Goal: Find specific page/section: Find specific page/section

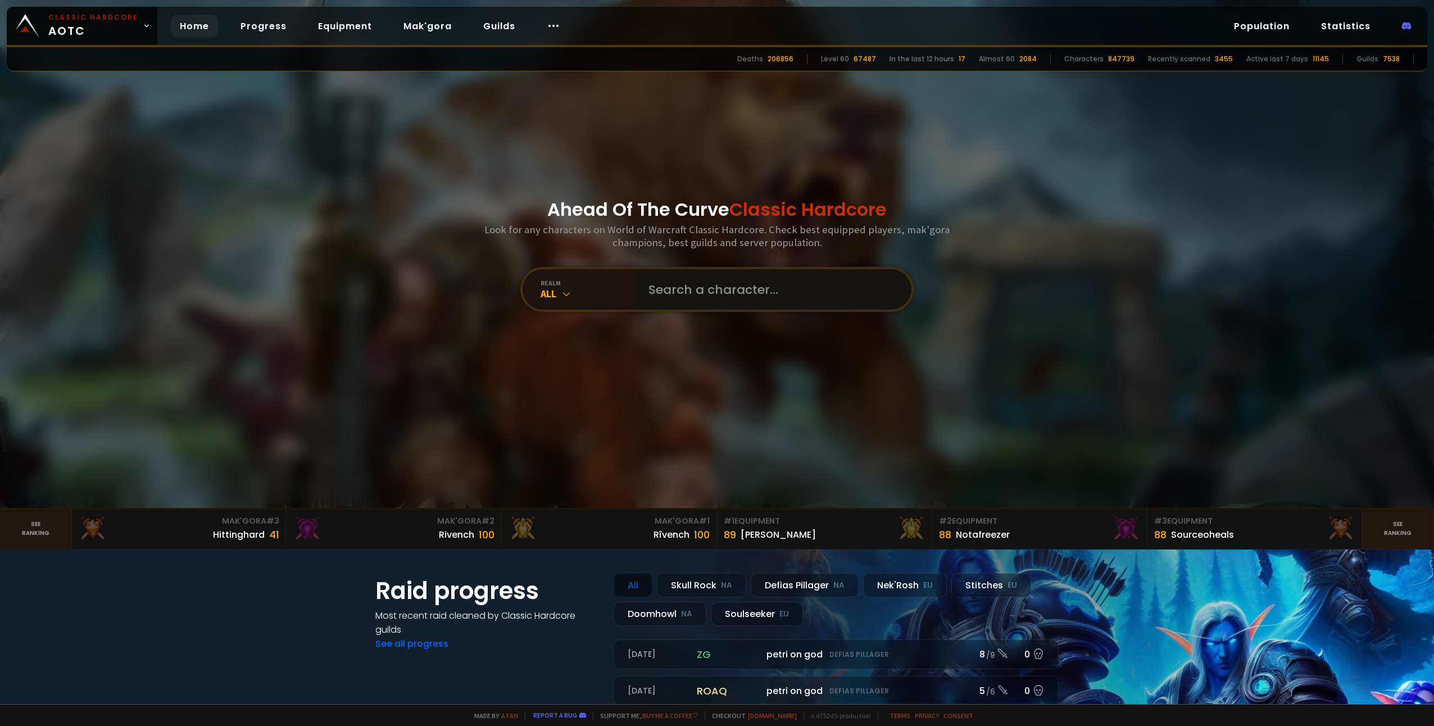
click at [653, 287] on input "text" at bounding box center [770, 289] width 256 height 40
click at [564, 288] on icon at bounding box center [566, 293] width 11 height 11
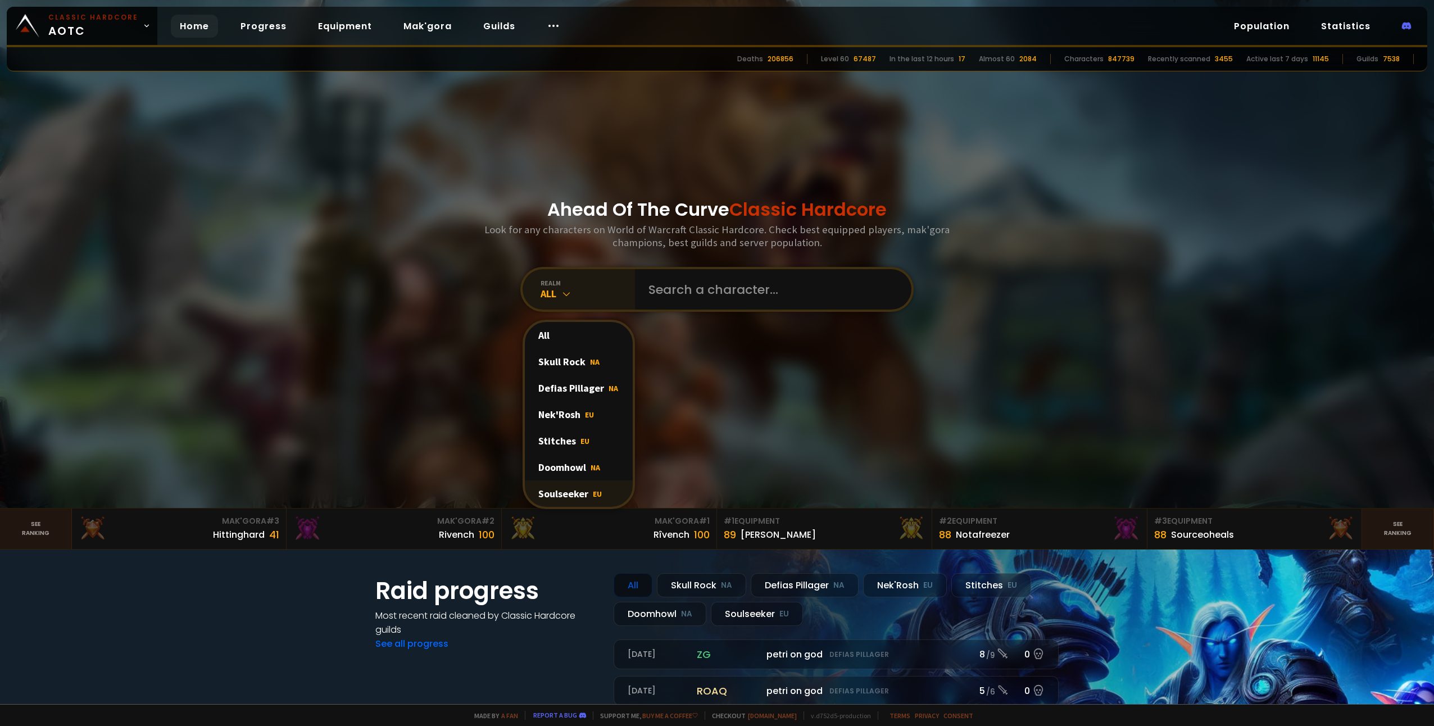
click at [540, 494] on div "Soulseeker EU" at bounding box center [579, 494] width 108 height 26
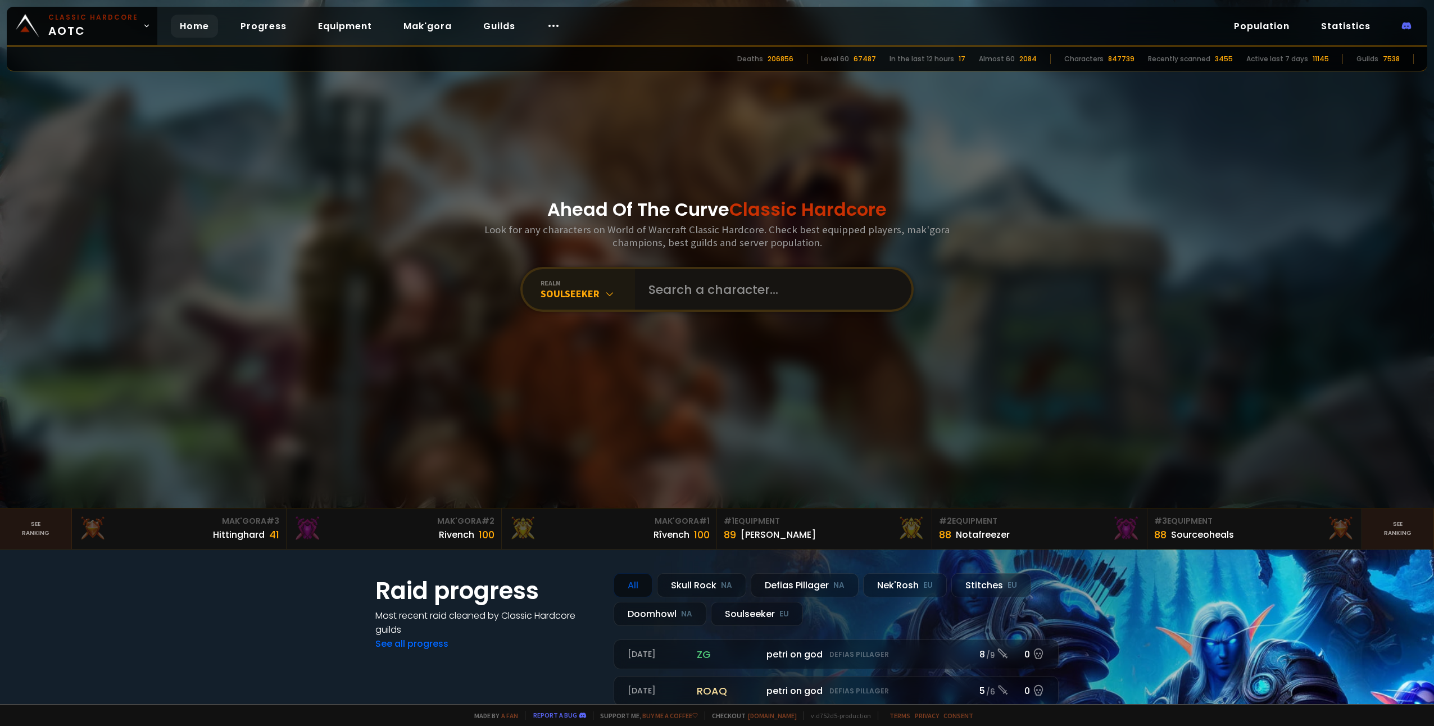
click at [657, 293] on input "text" at bounding box center [770, 289] width 256 height 40
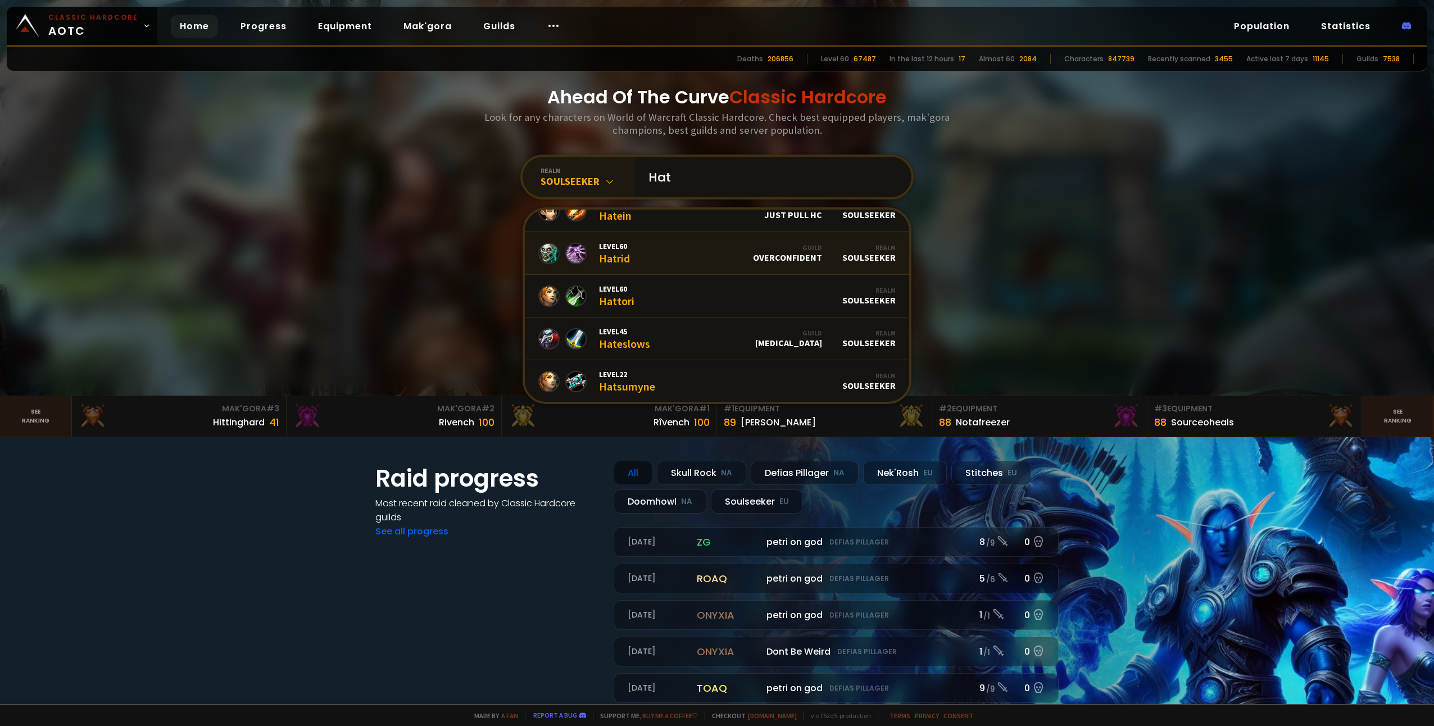
scroll to position [19, 0]
type input "Hat"
click at [594, 177] on div "Soulseeker" at bounding box center [588, 181] width 94 height 13
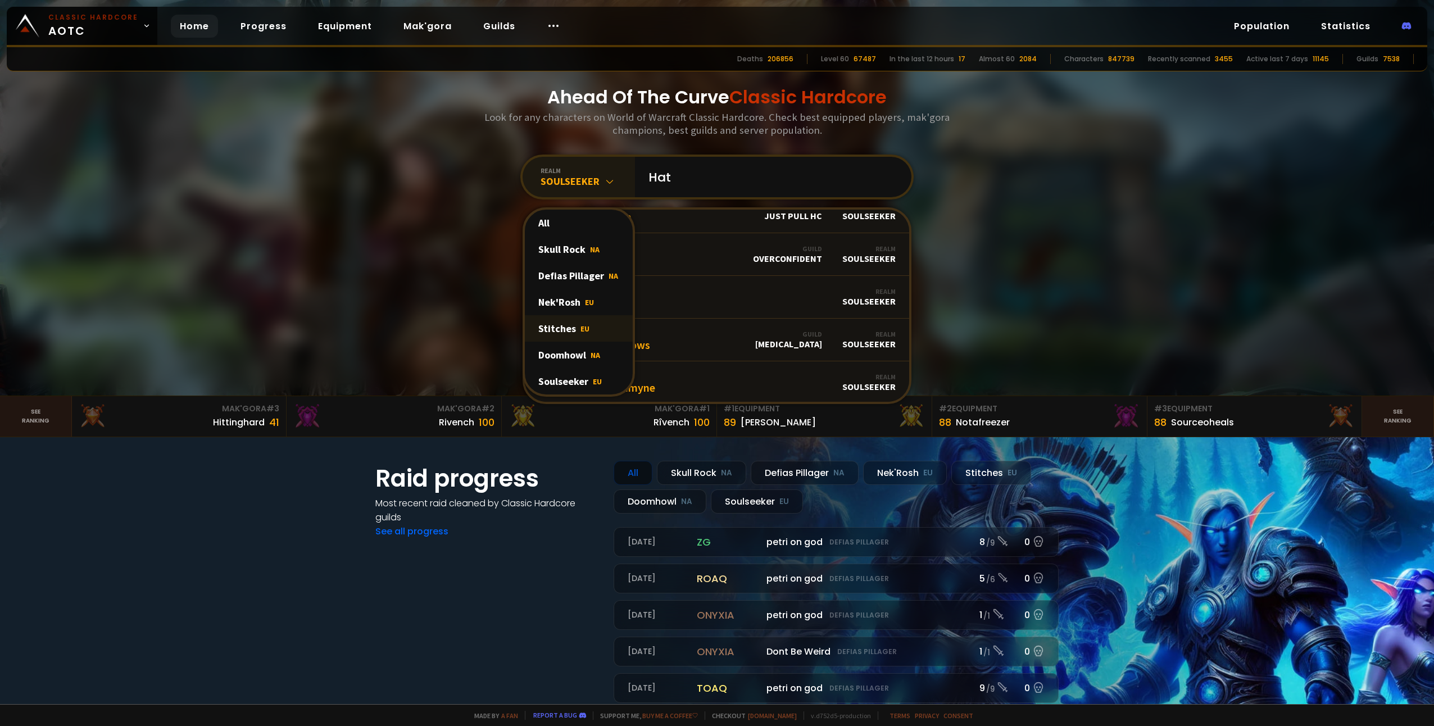
click at [565, 332] on div "Stitches EU" at bounding box center [579, 328] width 108 height 26
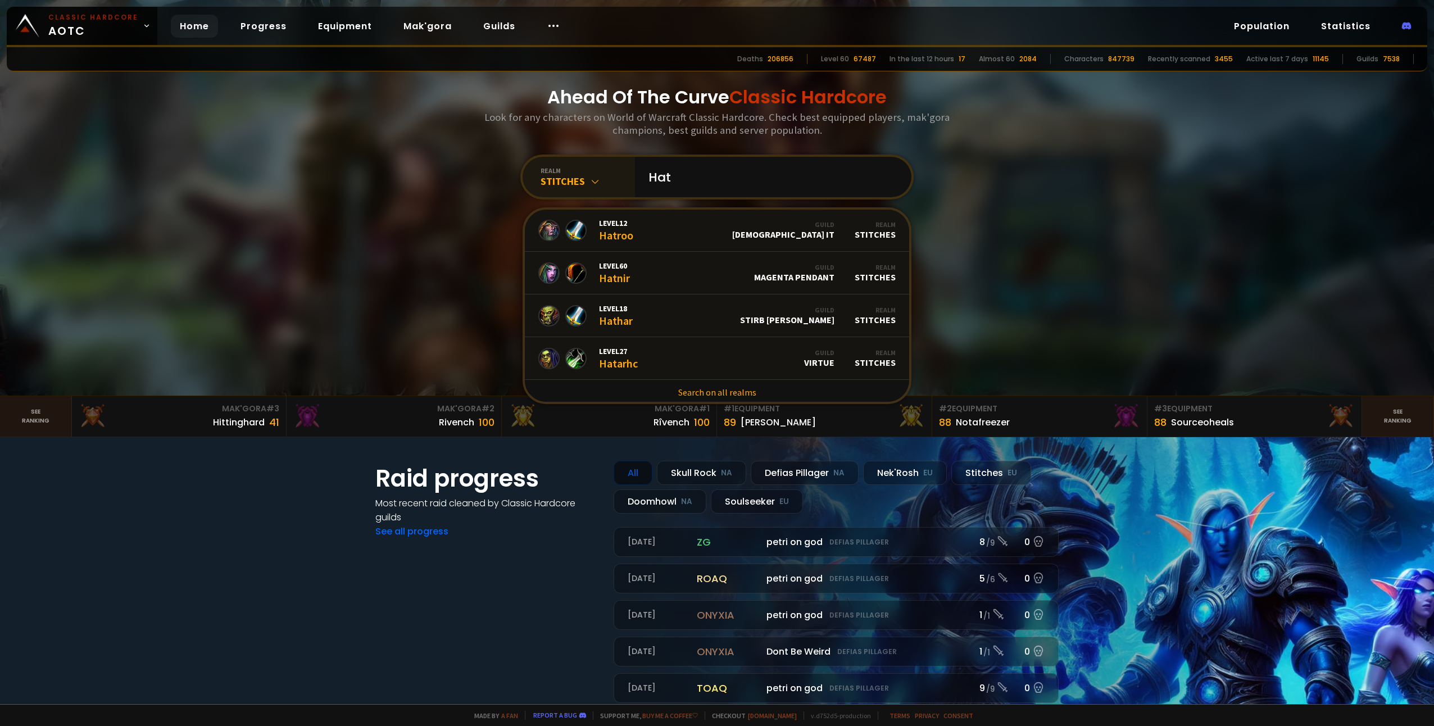
scroll to position [687, 0]
click at [583, 175] on div "Stitches" at bounding box center [588, 181] width 94 height 13
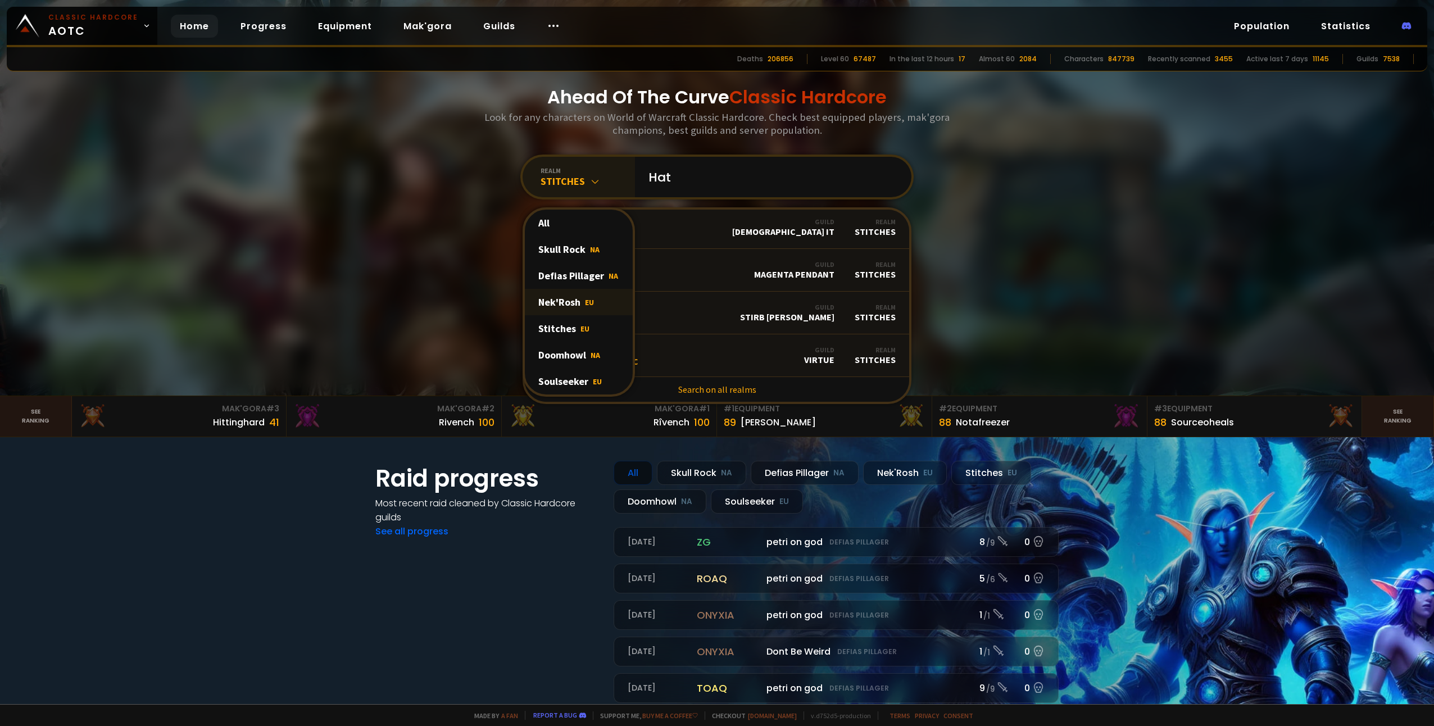
click at [552, 300] on div "Nek'Rosh EU" at bounding box center [579, 302] width 108 height 26
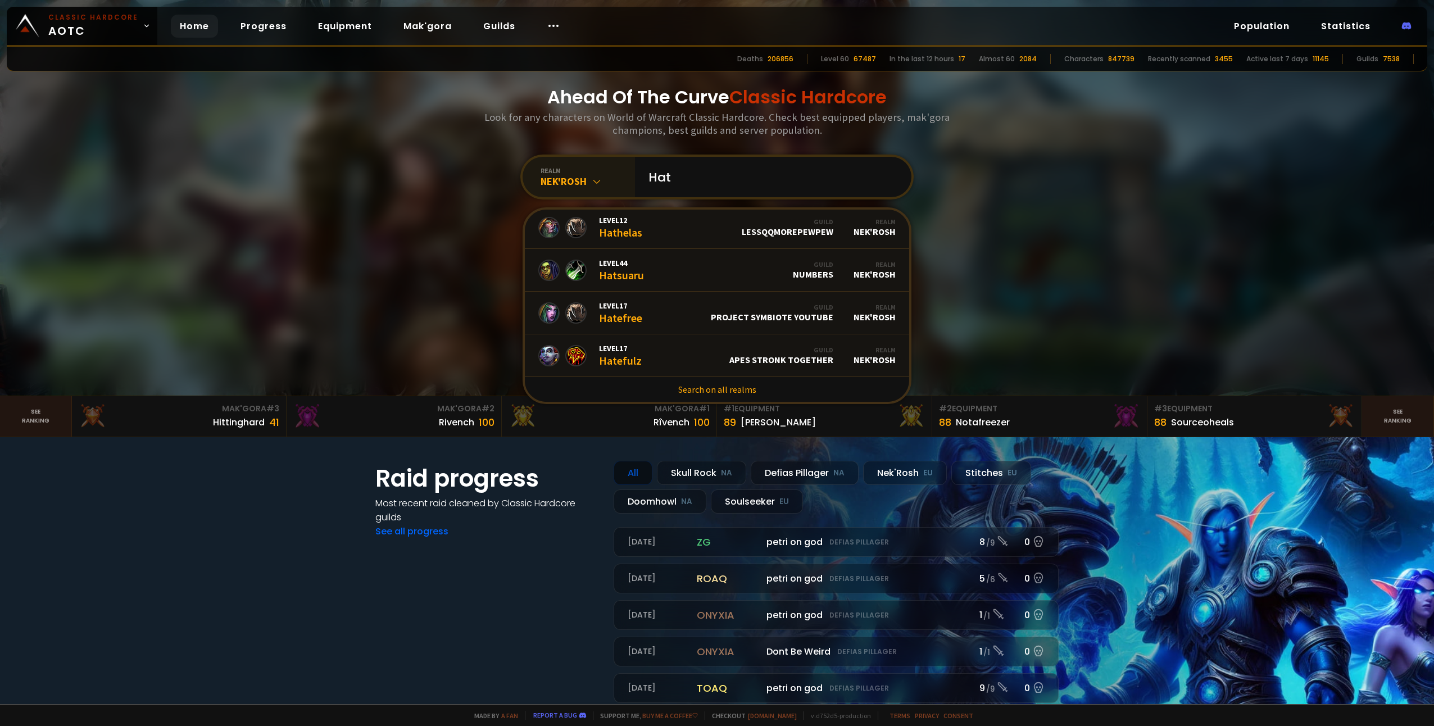
click at [578, 179] on div "Nek'Rosh" at bounding box center [588, 181] width 94 height 13
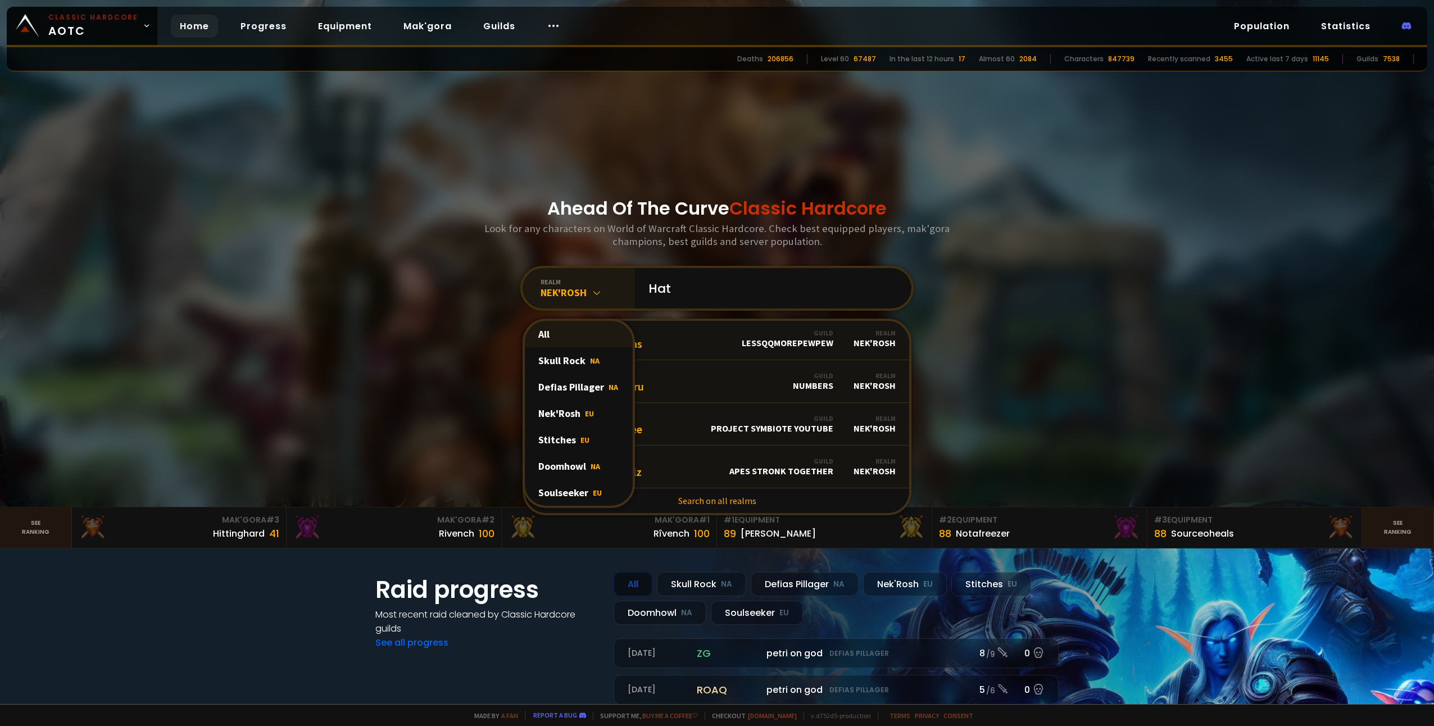
scroll to position [0, 0]
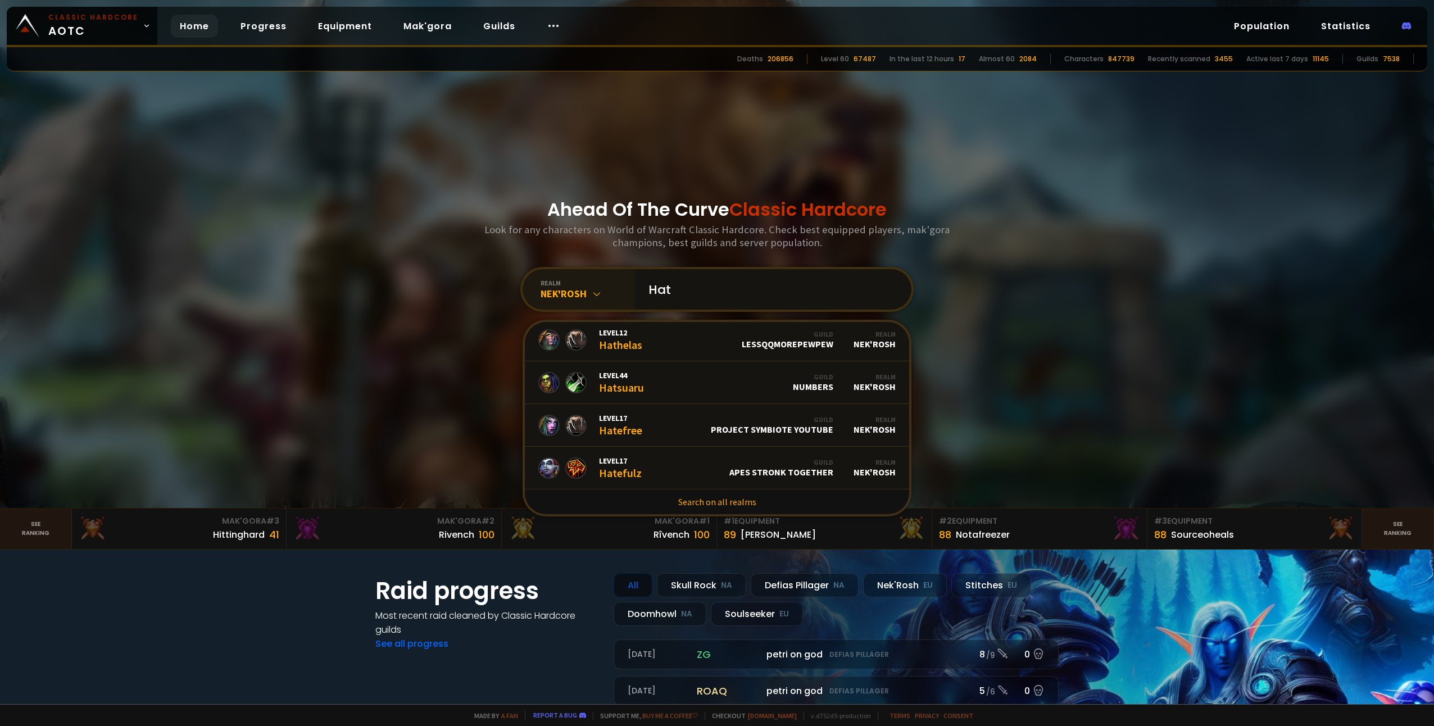
drag, startPoint x: 689, startPoint y: 289, endPoint x: 518, endPoint y: 288, distance: 171.4
click at [521, 288] on div "realm Nek'Rosh Hat Level 50 Hatch Realm Nek'Rosh Level 15 Haton Guild Classic H…" at bounding box center [717, 289] width 393 height 45
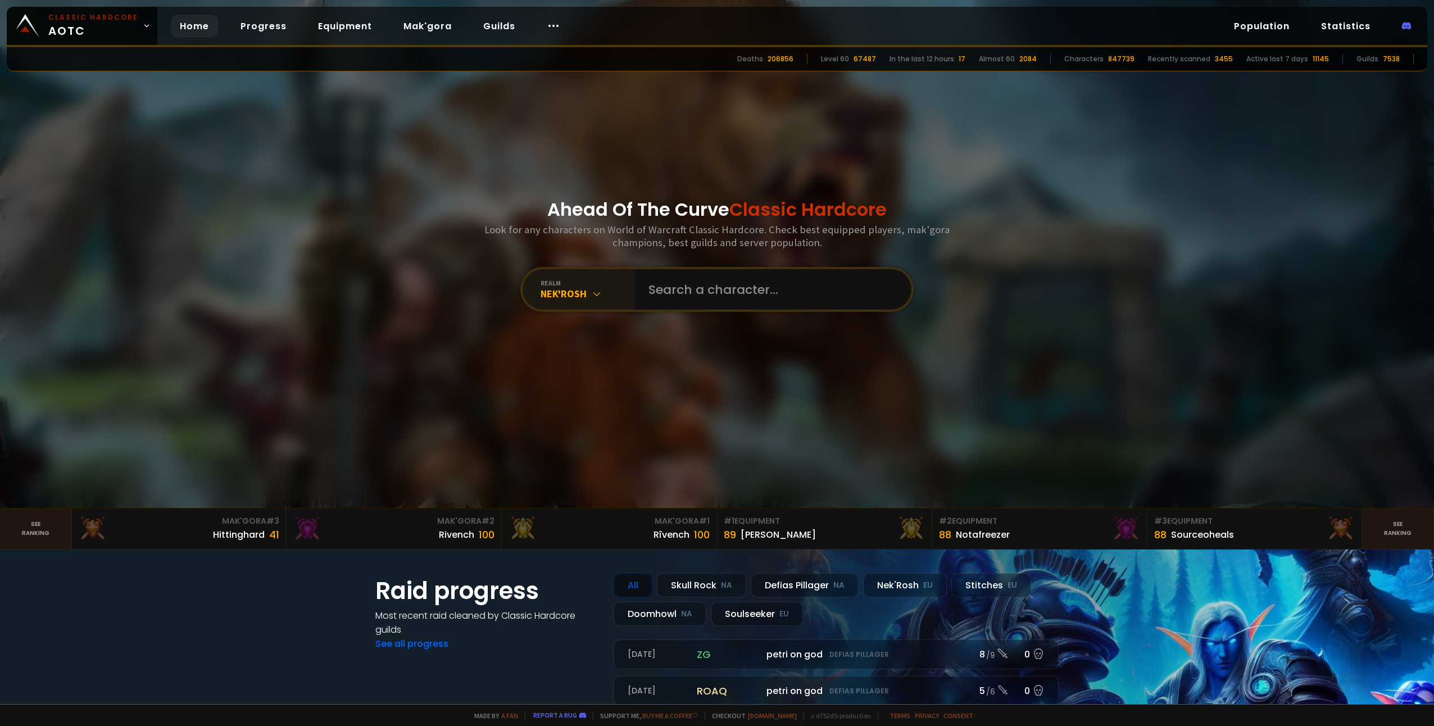
click at [374, 331] on div at bounding box center [717, 254] width 1434 height 508
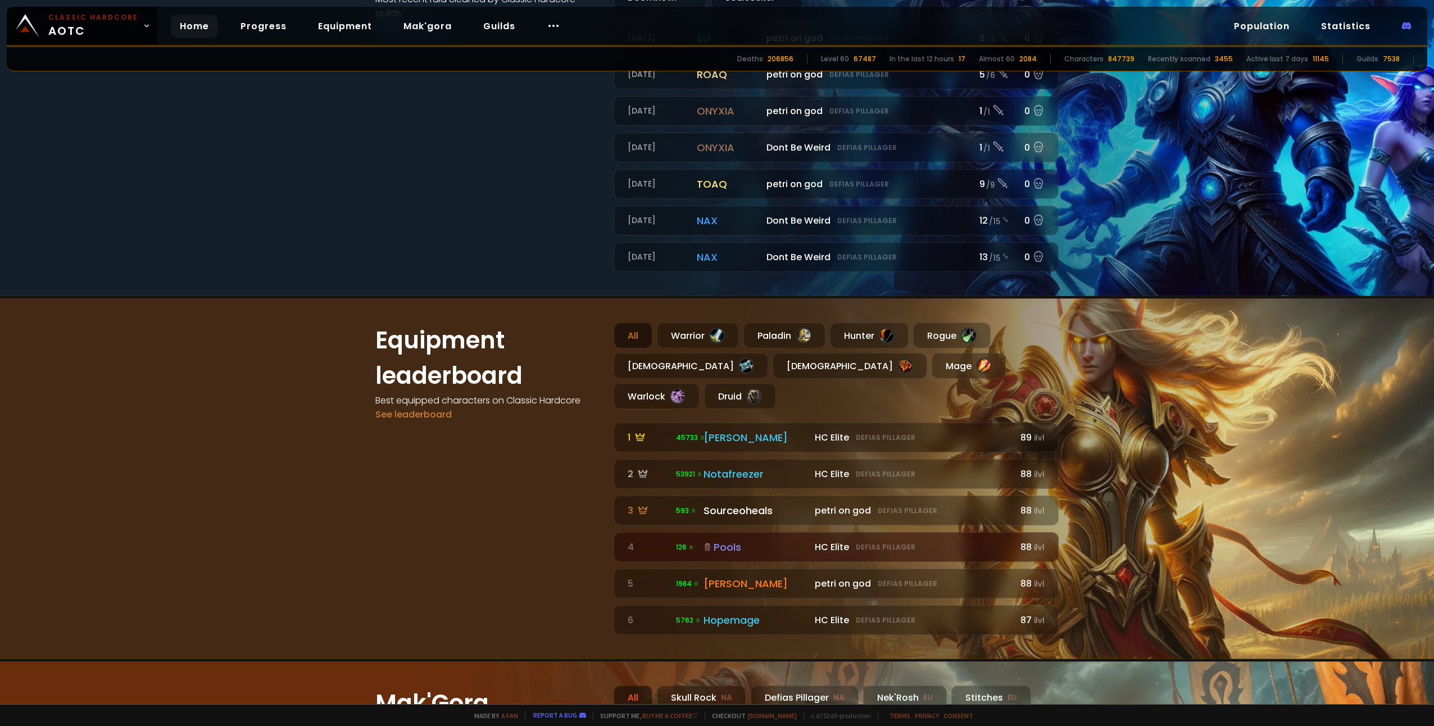
scroll to position [618, 0]
